Goal: Task Accomplishment & Management: Use online tool/utility

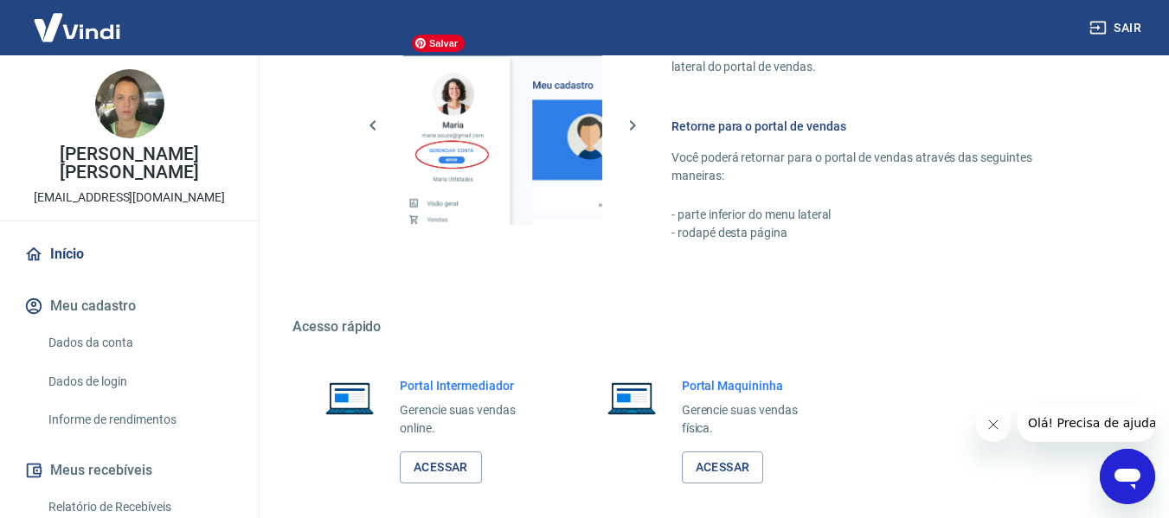
scroll to position [901, 0]
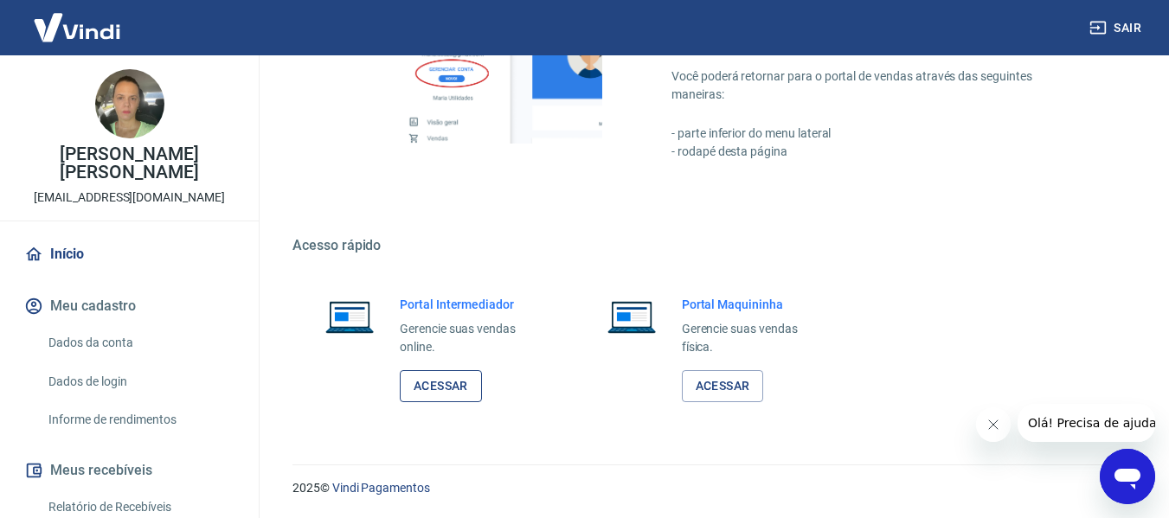
click at [478, 388] on link "Acessar" at bounding box center [441, 386] width 82 height 32
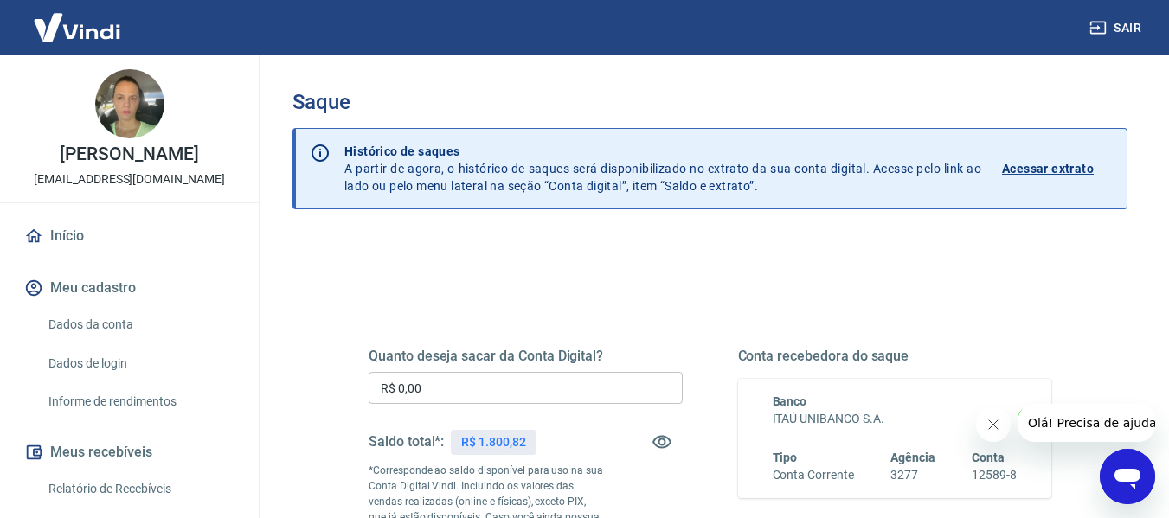
click at [502, 383] on input "R$ 0,00" at bounding box center [525, 388] width 314 height 32
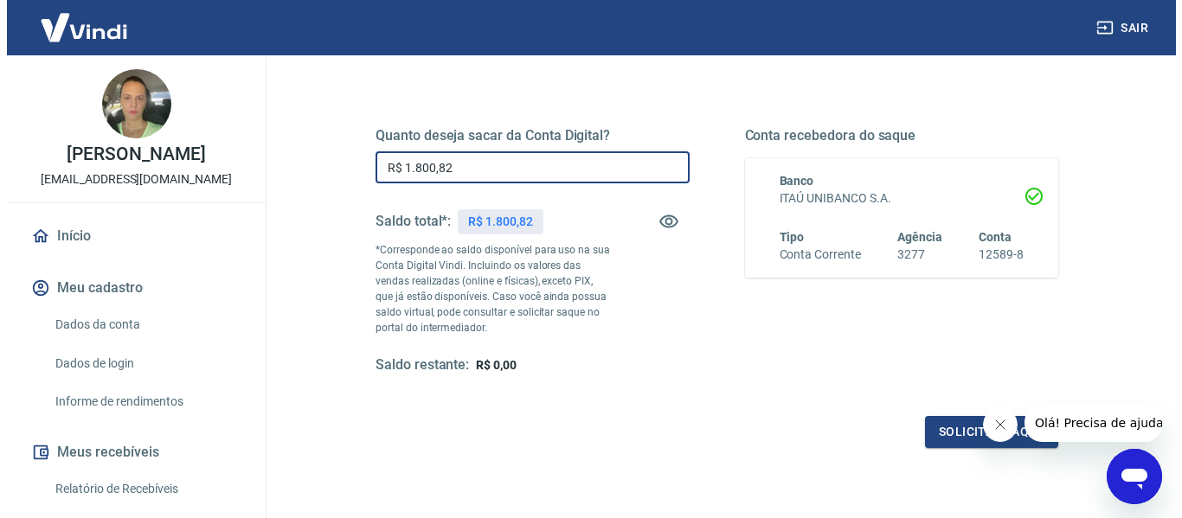
scroll to position [353, 0]
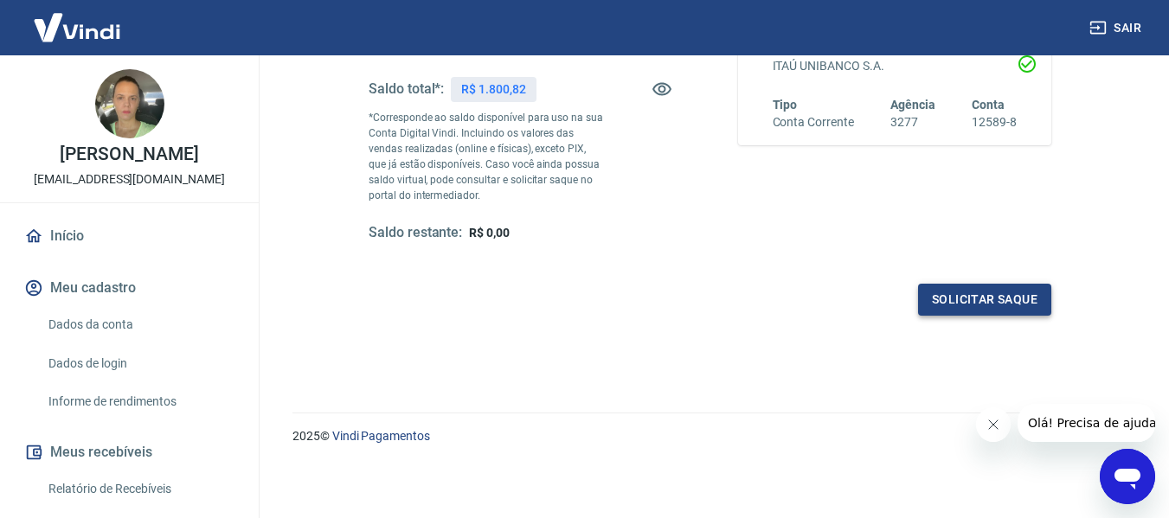
type input "R$ 1.800,82"
click at [957, 290] on button "Solicitar saque" at bounding box center [984, 300] width 133 height 32
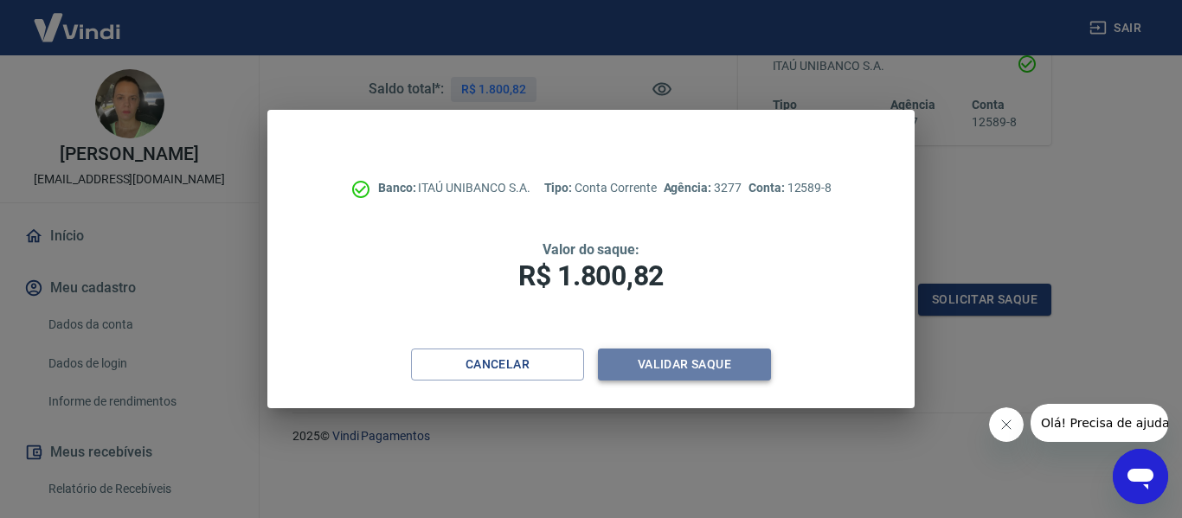
click at [708, 365] on button "Validar saque" at bounding box center [684, 365] width 173 height 32
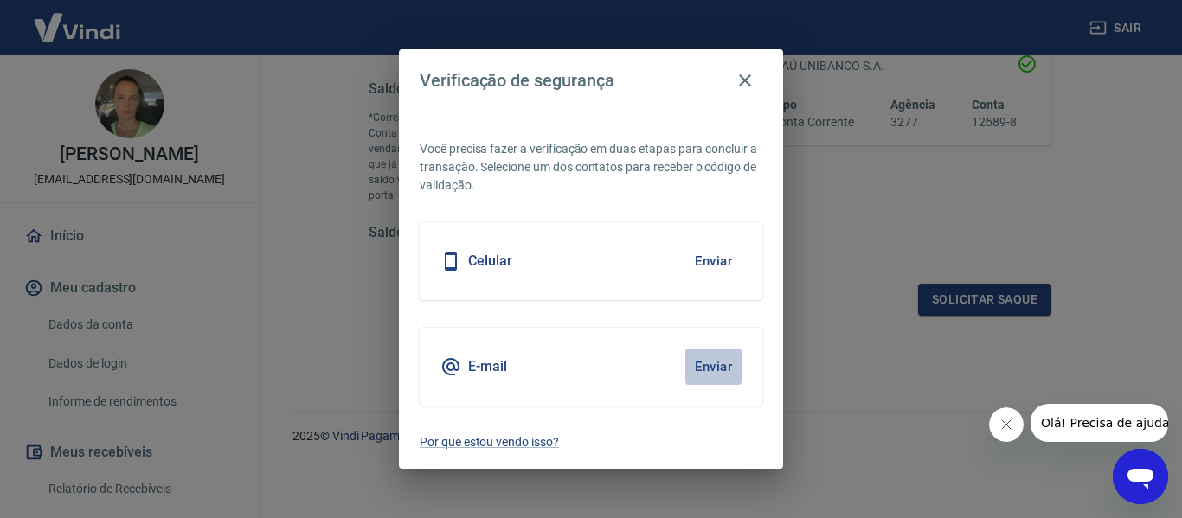
click at [711, 368] on button "Enviar" at bounding box center [713, 367] width 56 height 36
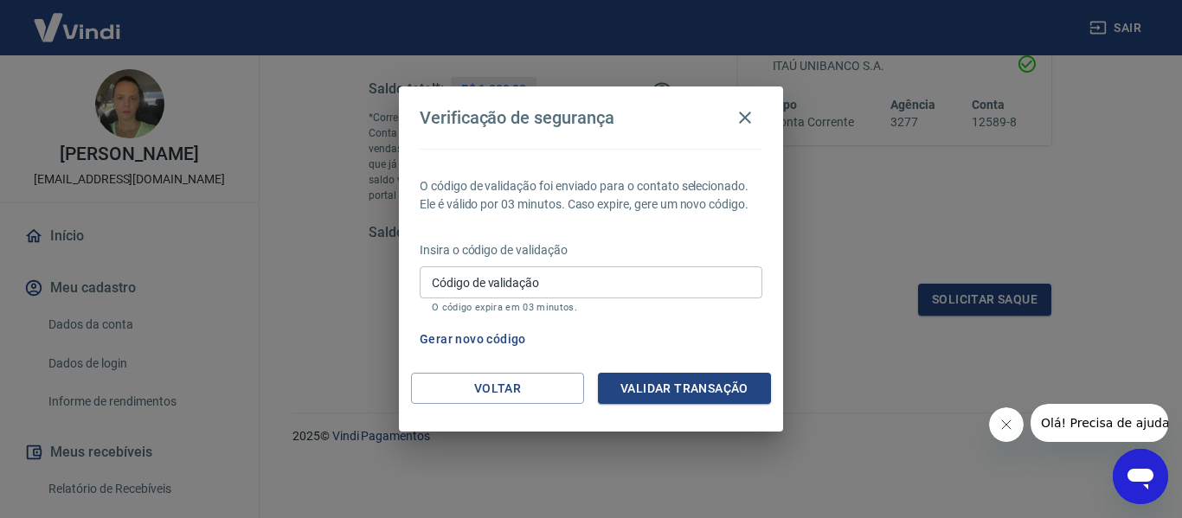
click at [552, 278] on input "Código de validação" at bounding box center [591, 282] width 343 height 32
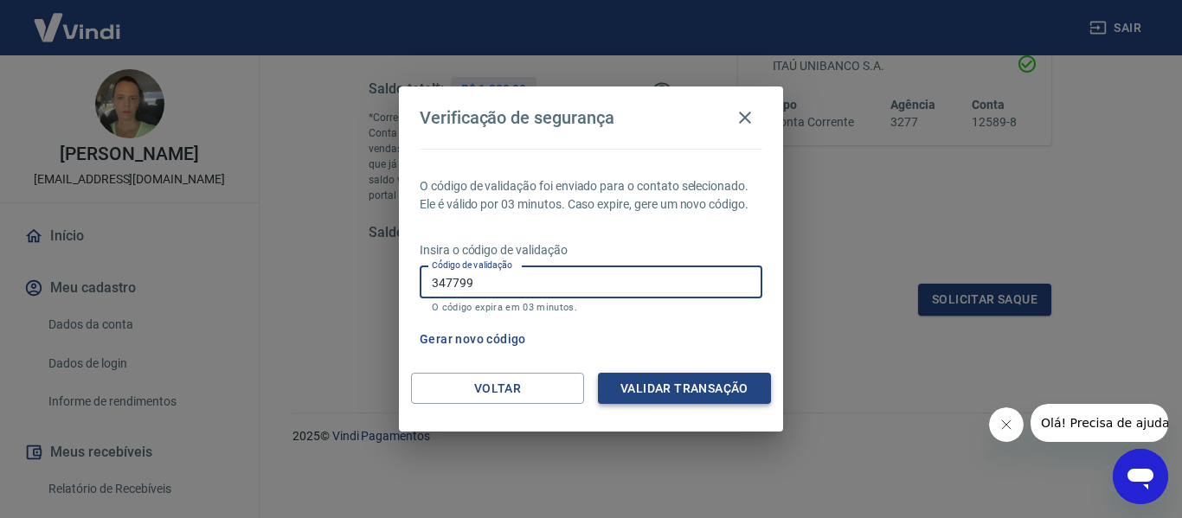
type input "347799"
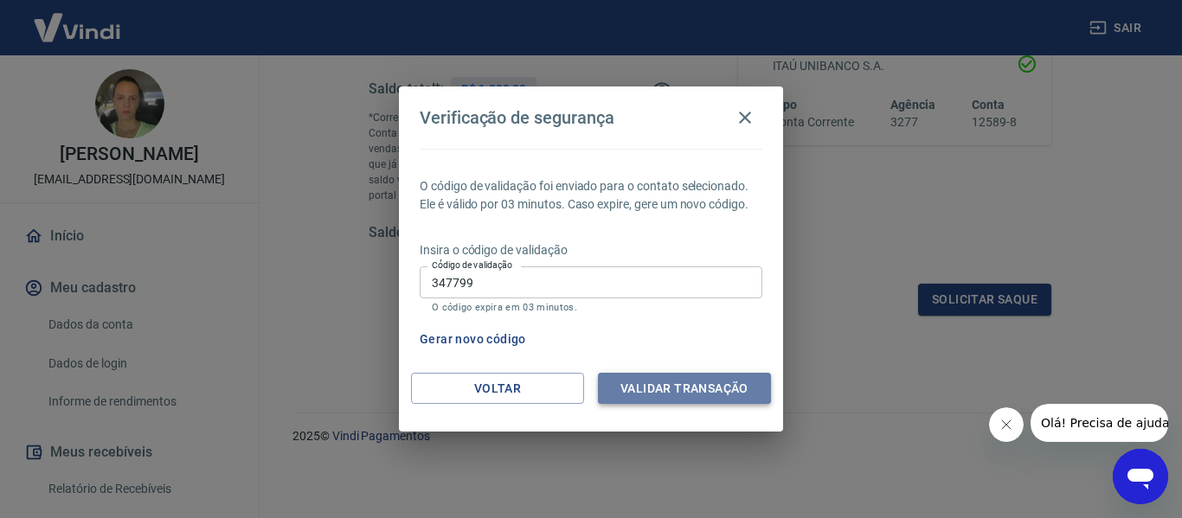
click at [676, 389] on button "Validar transação" at bounding box center [684, 389] width 173 height 32
